Goal: Task Accomplishment & Management: Manage account settings

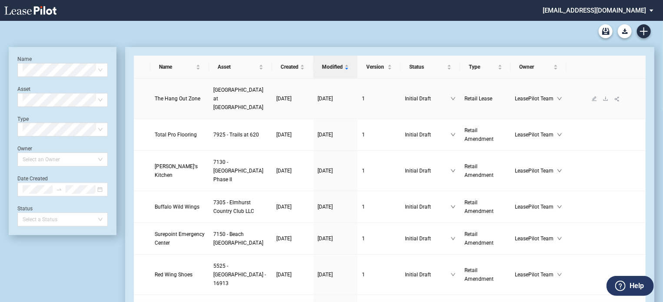
click at [177, 96] on span "The Hang Out Zone" at bounding box center [178, 99] width 46 height 6
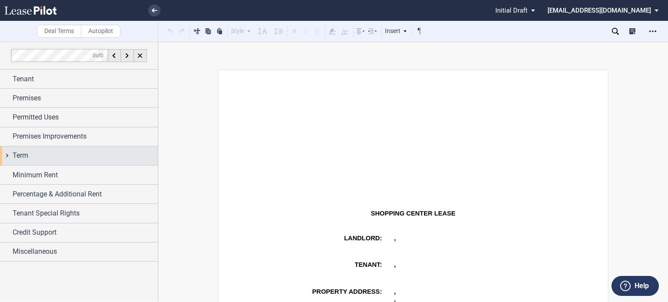
click at [27, 154] on span "Term" at bounding box center [21, 155] width 16 height 10
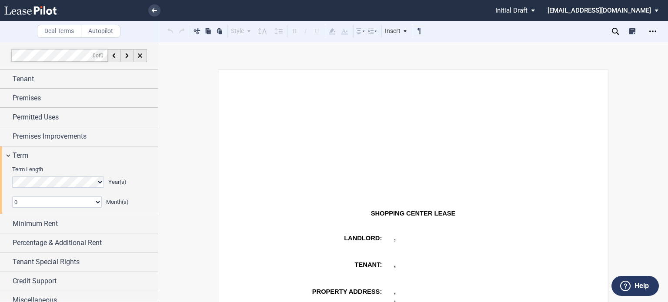
click at [13, 220] on div "Buildout Period" at bounding box center [16, 221] width 9 height 9
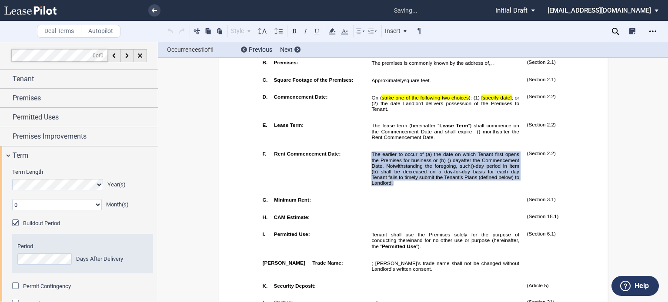
scroll to position [493, 0]
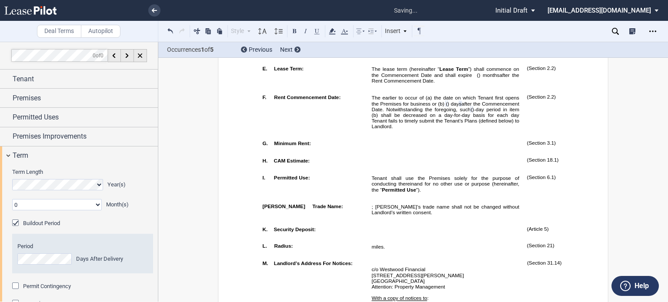
click at [430, 171] on td "﻿ ﻿ ﻿" at bounding box center [445, 162] width 155 height 17
drag, startPoint x: 369, startPoint y: 130, endPoint x: 448, endPoint y: 138, distance: 80.0
click at [448, 137] on td "The earlier to occur of (a) the date on which Tenant first opens the Premises f…" at bounding box center [445, 114] width 155 height 46
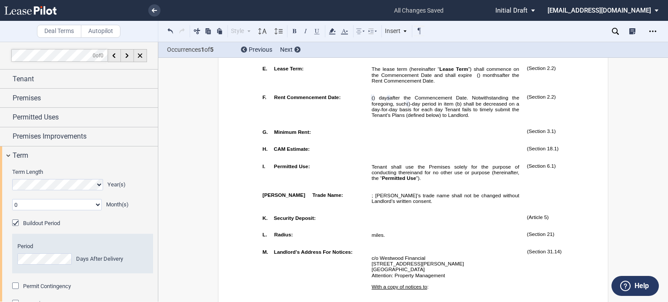
drag, startPoint x: 377, startPoint y: 69, endPoint x: 377, endPoint y: 76, distance: 7.0
click at [377, 55] on span "On ( strike one of the following two choices ): (1) [specify date] ; or (2) the…" at bounding box center [445, 46] width 149 height 17
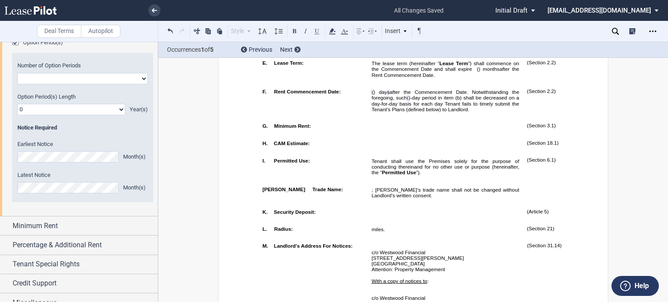
scroll to position [306, 0]
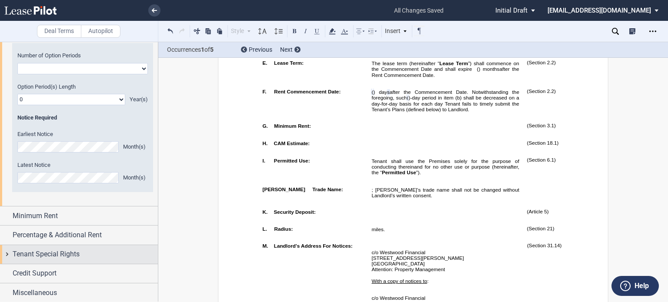
click at [120, 260] on div "Tenant Special Rights" at bounding box center [79, 254] width 158 height 19
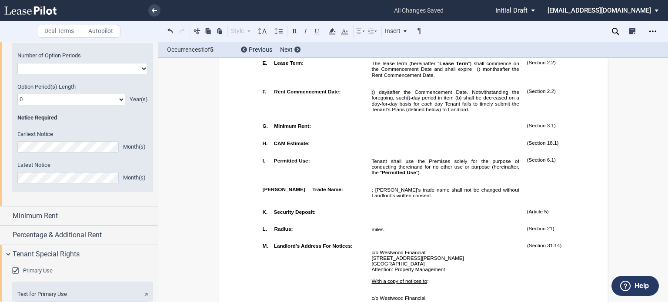
click at [17, 270] on div "Primary Use" at bounding box center [16, 271] width 9 height 9
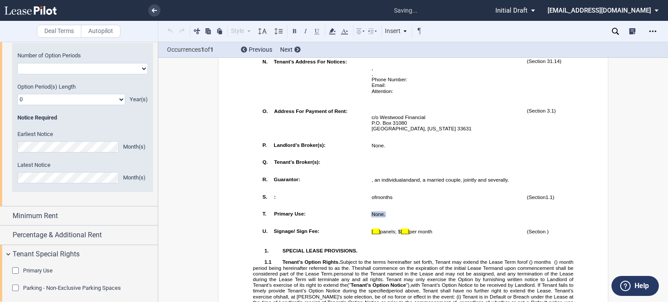
scroll to position [942, 0]
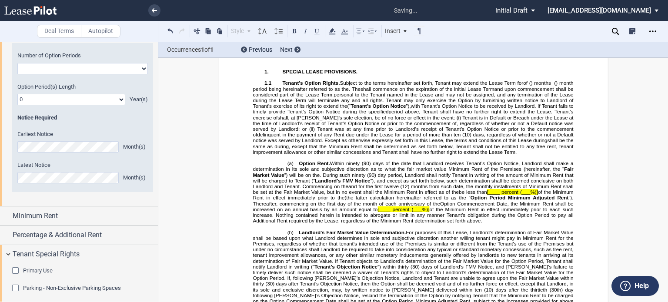
drag, startPoint x: 398, startPoint y: 146, endPoint x: 249, endPoint y: 142, distance: 149.6
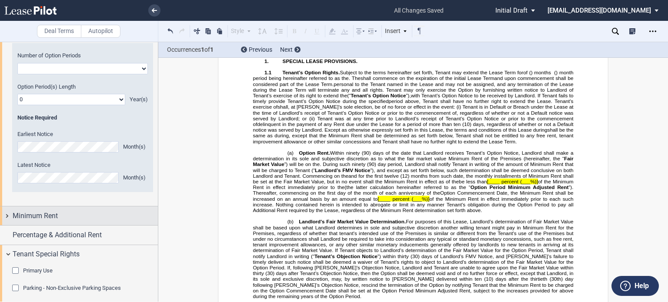
click at [43, 219] on span "Minimum Rent" at bounding box center [35, 216] width 45 height 10
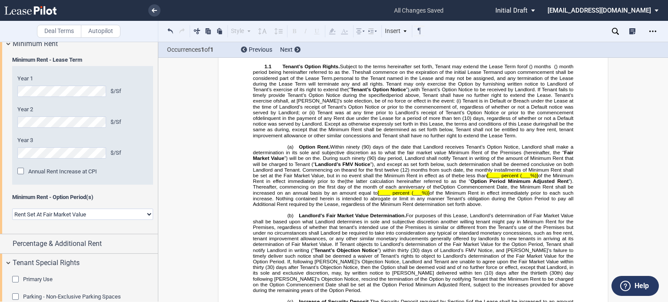
scroll to position [463, 0]
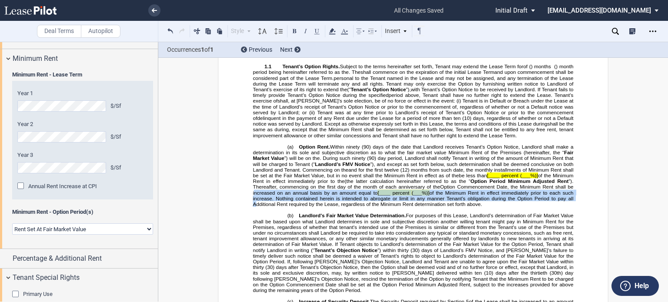
drag, startPoint x: 158, startPoint y: 205, endPoint x: 158, endPoint y: 213, distance: 8.3
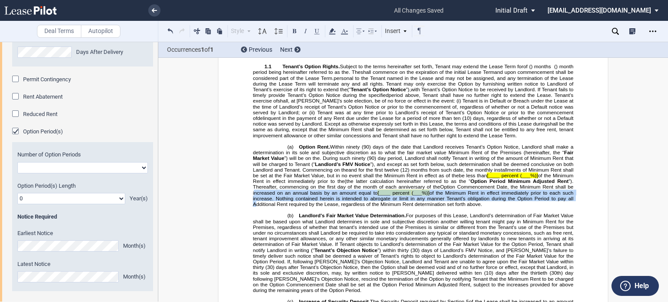
scroll to position [181, 0]
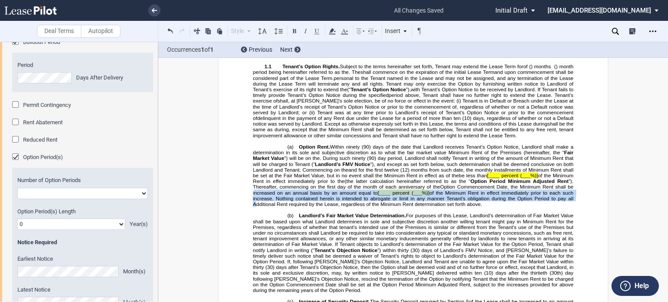
click at [142, 193] on select "One Two" at bounding box center [82, 193] width 130 height 11
select select "1"
click at [17, 188] on select "One Two" at bounding box center [82, 193] width 130 height 11
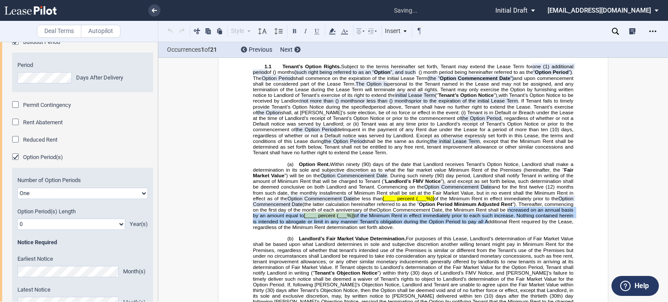
click at [121, 225] on select "0 1 2 3 4 5 6 7 8 9 10 11 12 13 14 15 16 17 18 19 20" at bounding box center [71, 224] width 108 height 11
select select "number:2"
click at [17, 219] on select "0 1 2 3 4 5 6 7 8 9 10 11 12 13 14 15 16 17 18 19 20" at bounding box center [71, 224] width 108 height 11
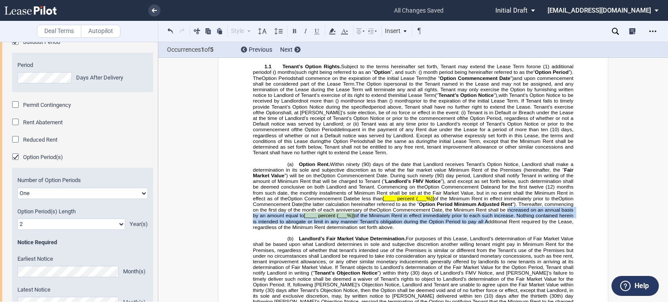
scroll to position [1188, 0]
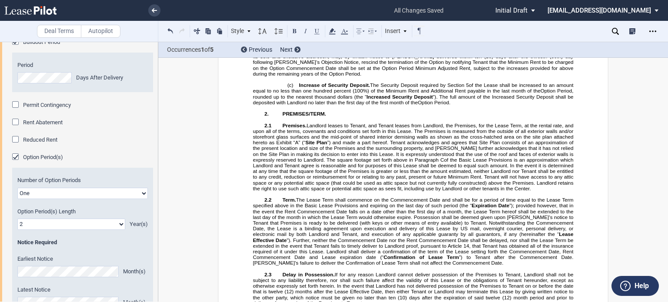
drag, startPoint x: 369, startPoint y: 77, endPoint x: 482, endPoint y: 78, distance: 113.0
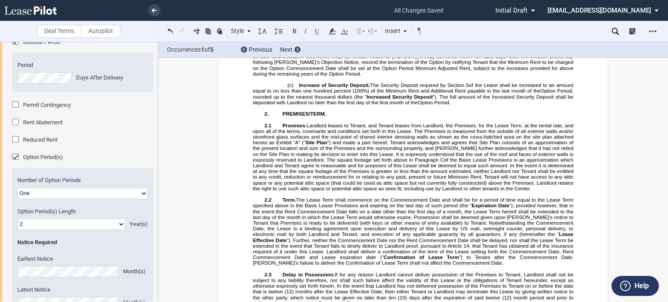
click at [329, 30] on icon at bounding box center [332, 31] width 10 height 10
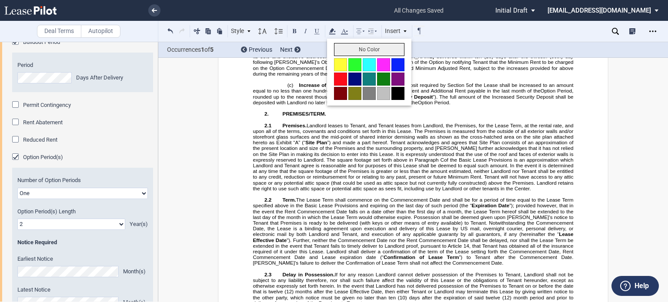
click at [344, 47] on button "No Color" at bounding box center [369, 49] width 70 height 13
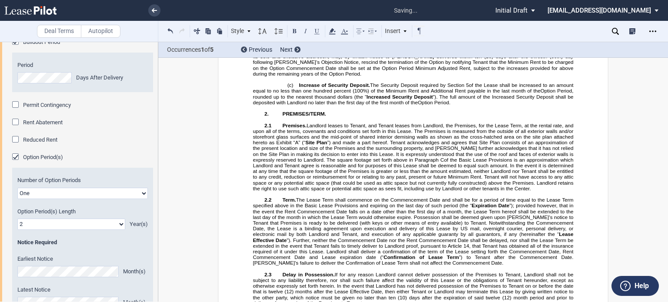
drag, startPoint x: 367, startPoint y: 98, endPoint x: 457, endPoint y: 99, distance: 90.4
click at [329, 30] on icon at bounding box center [332, 31] width 10 height 10
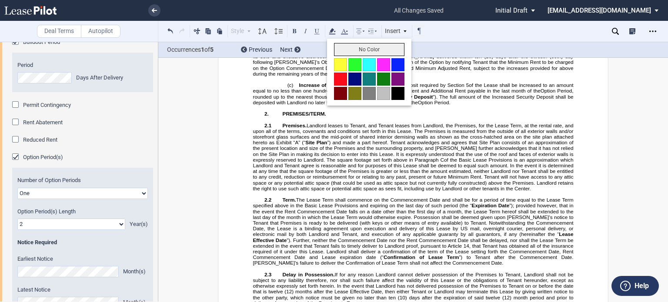
click at [343, 49] on button "No Color" at bounding box center [369, 49] width 70 height 13
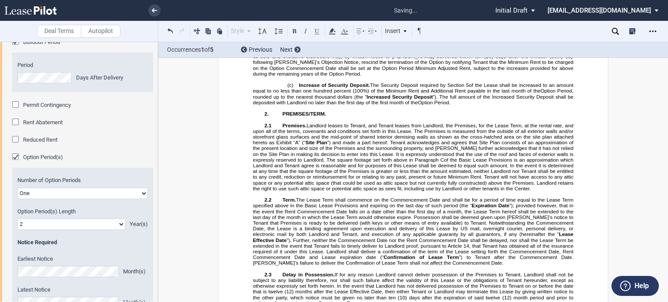
click at [445, 59] on span "(30) days after Tenant’s Objection Notice, then the Option shall be deemed void…" at bounding box center [414, 53] width 322 height 11
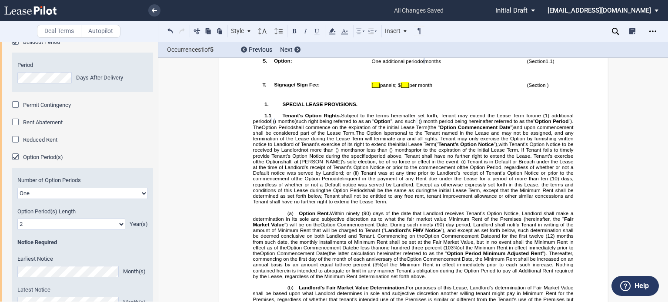
scroll to position [967, 0]
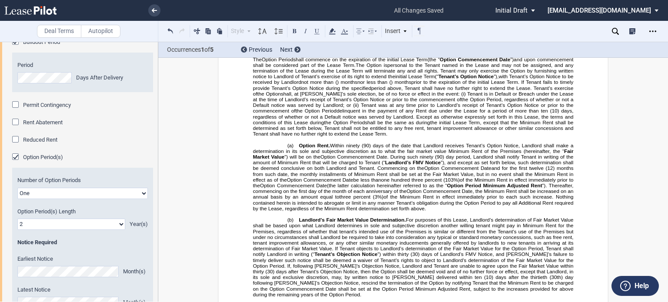
drag, startPoint x: 553, startPoint y: 128, endPoint x: 250, endPoint y: 124, distance: 302.5
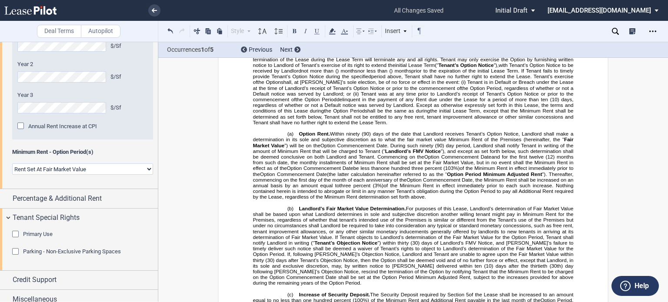
scroll to position [530, 0]
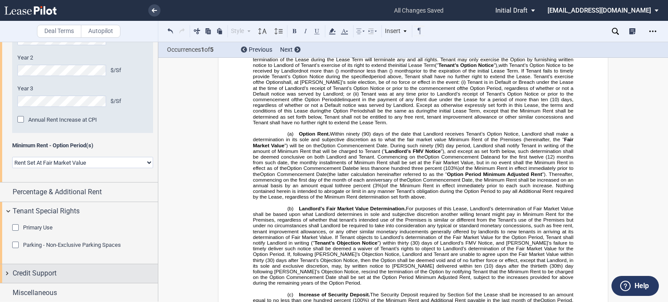
click at [67, 277] on div "Credit Support" at bounding box center [85, 273] width 145 height 10
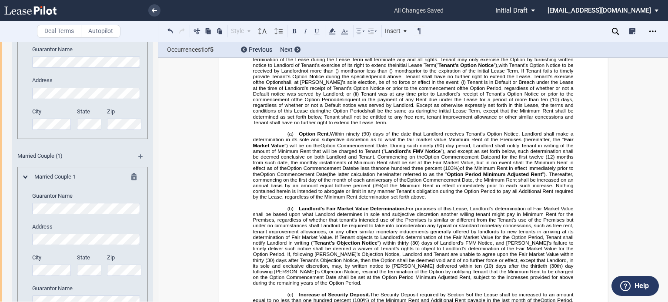
scroll to position [863, 0]
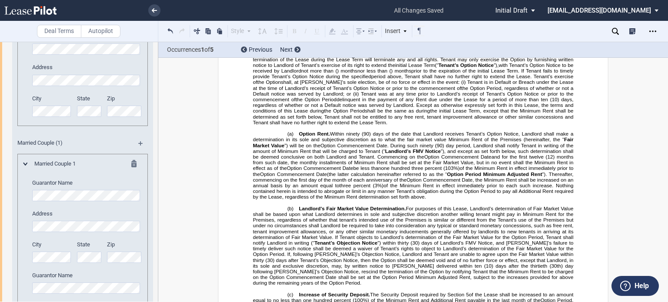
click at [21, 187] on div "Married Couple 1 Guarantor Name Address City State" at bounding box center [82, 268] width 130 height 229
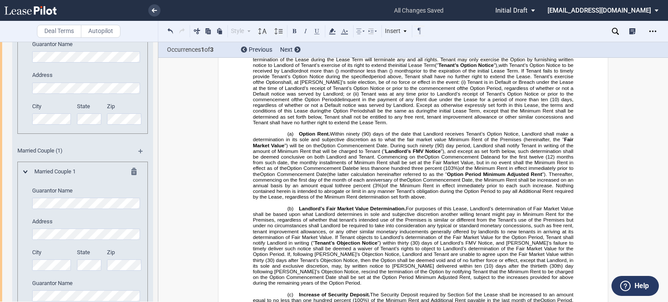
scroll to position [840, 0]
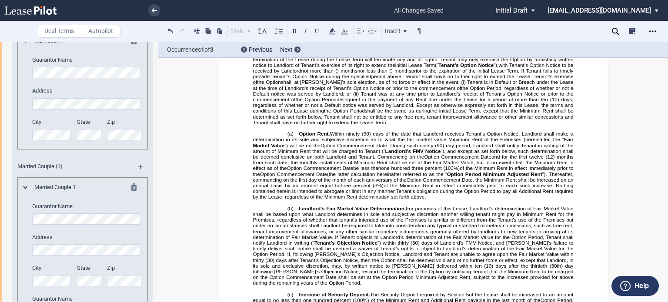
click at [131, 187] on md-icon at bounding box center [136, 188] width 10 height 10
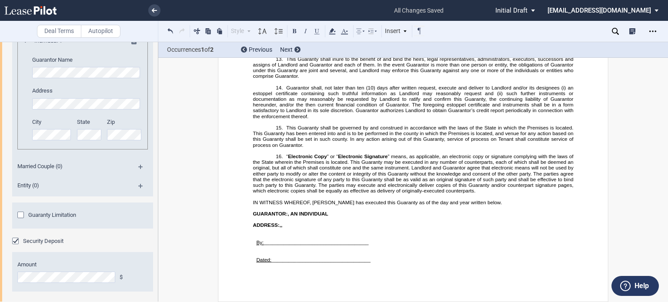
scroll to position [12260, 0]
click at [120, 302] on html ".bocls-1{fill:#26354a;fill-rule:evenodd} Loading... × all changes saved Pending…" at bounding box center [334, 151] width 668 height 302
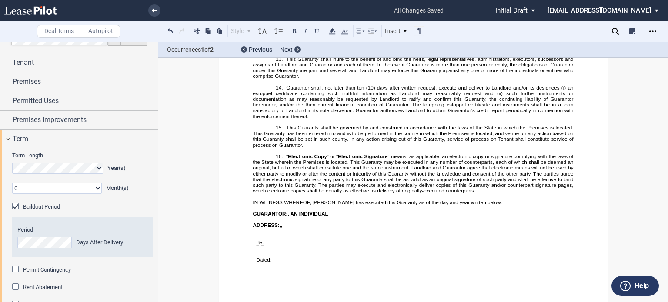
scroll to position [0, 0]
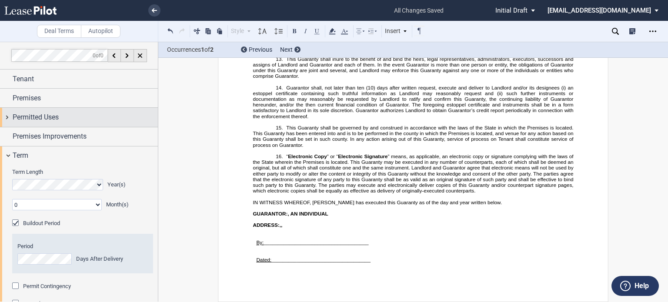
click at [72, 124] on div "Permitted Uses" at bounding box center [79, 117] width 158 height 19
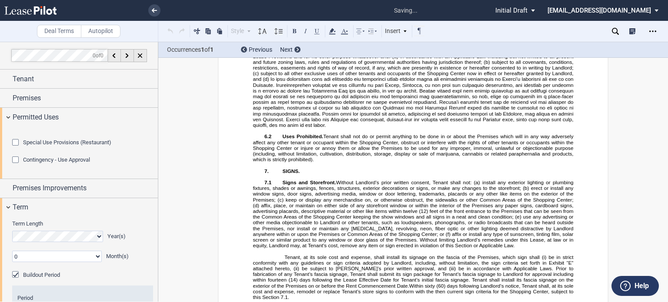
scroll to position [577, 0]
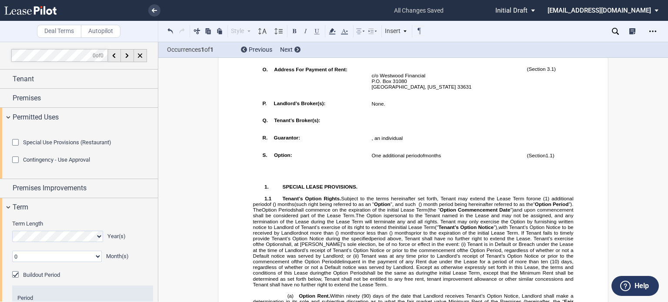
scroll to position [906, 0]
